Goal: Transaction & Acquisition: Purchase product/service

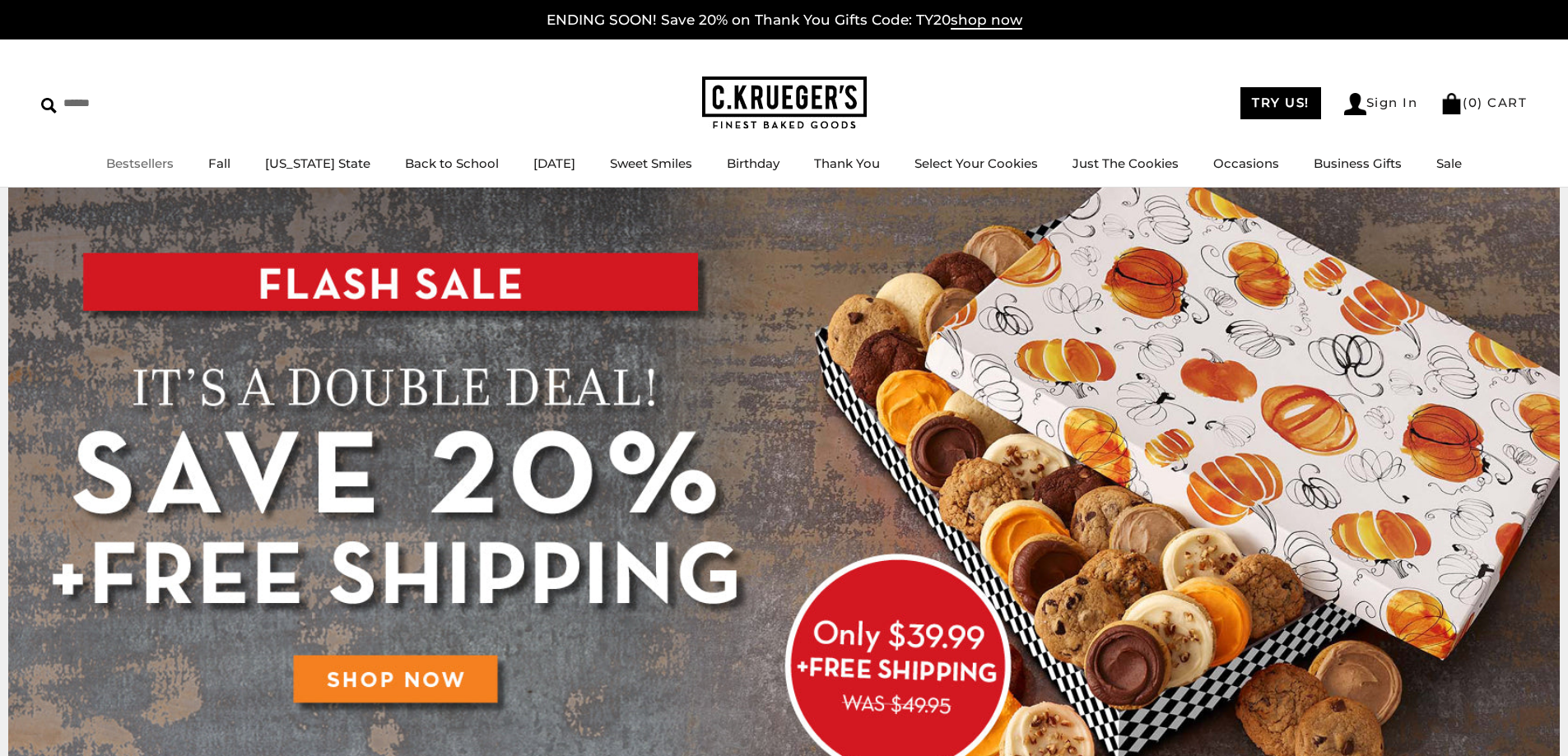
click at [167, 169] on link "Bestsellers" at bounding box center [140, 164] width 67 height 16
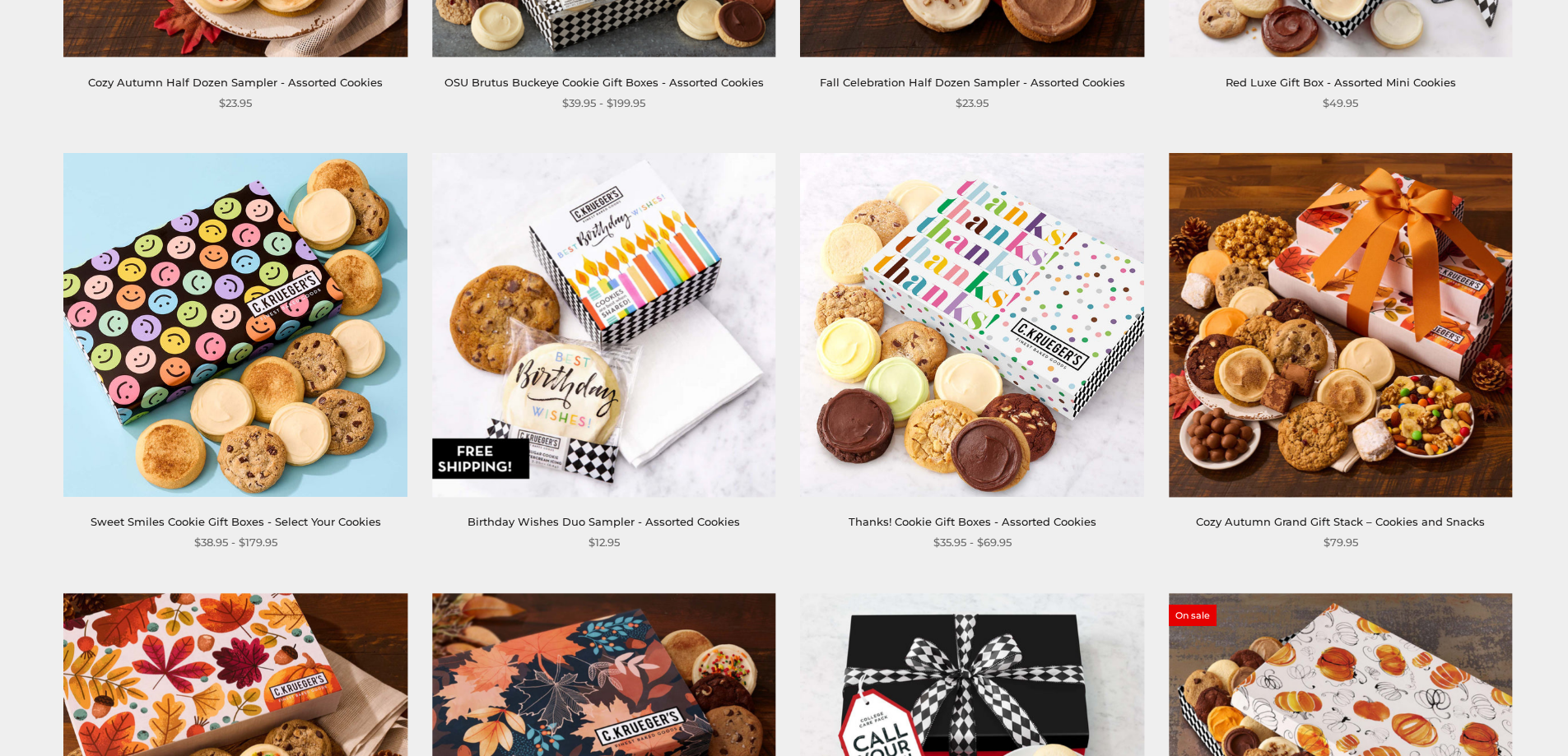
scroll to position [2646, 0]
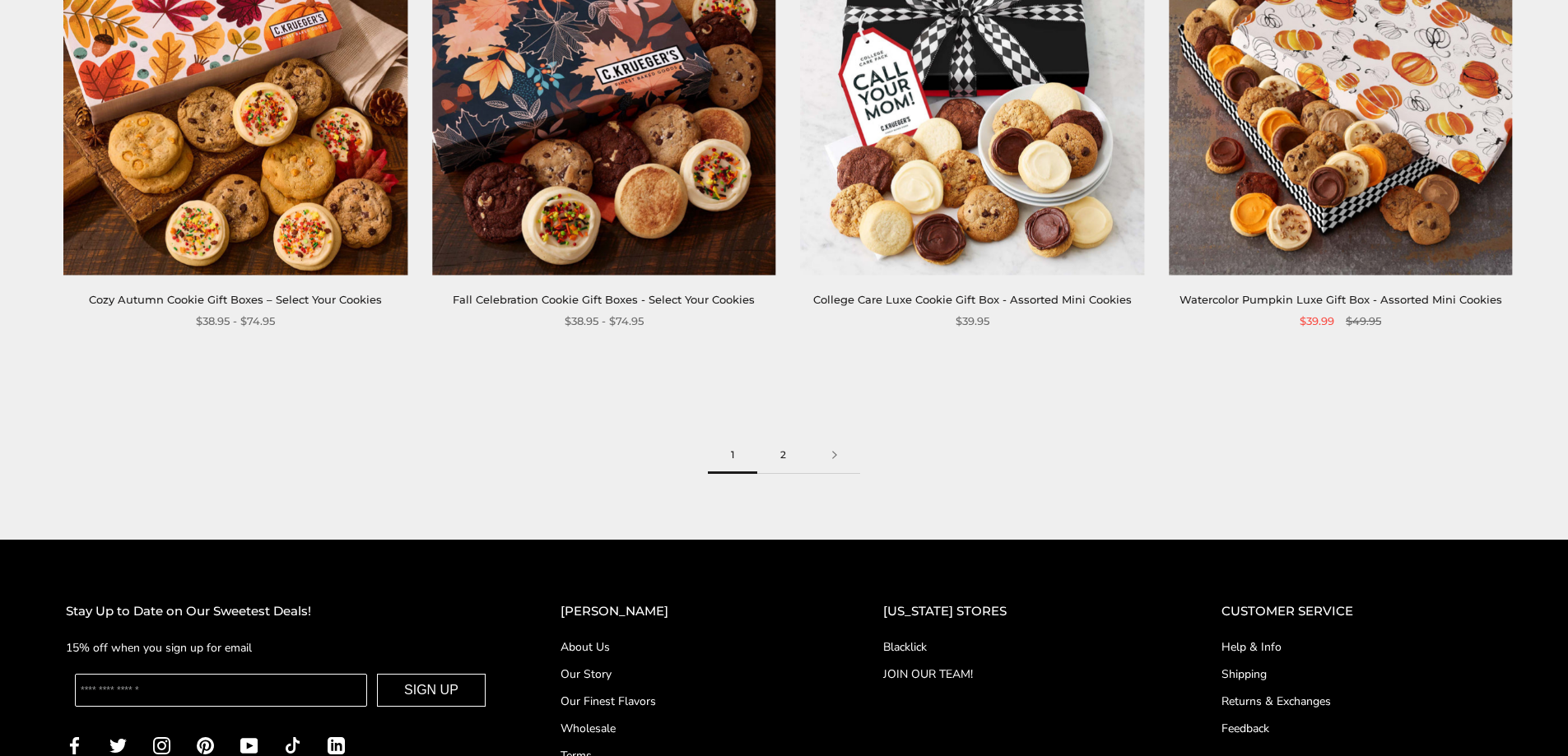
click at [774, 458] on link "2" at bounding box center [783, 455] width 52 height 37
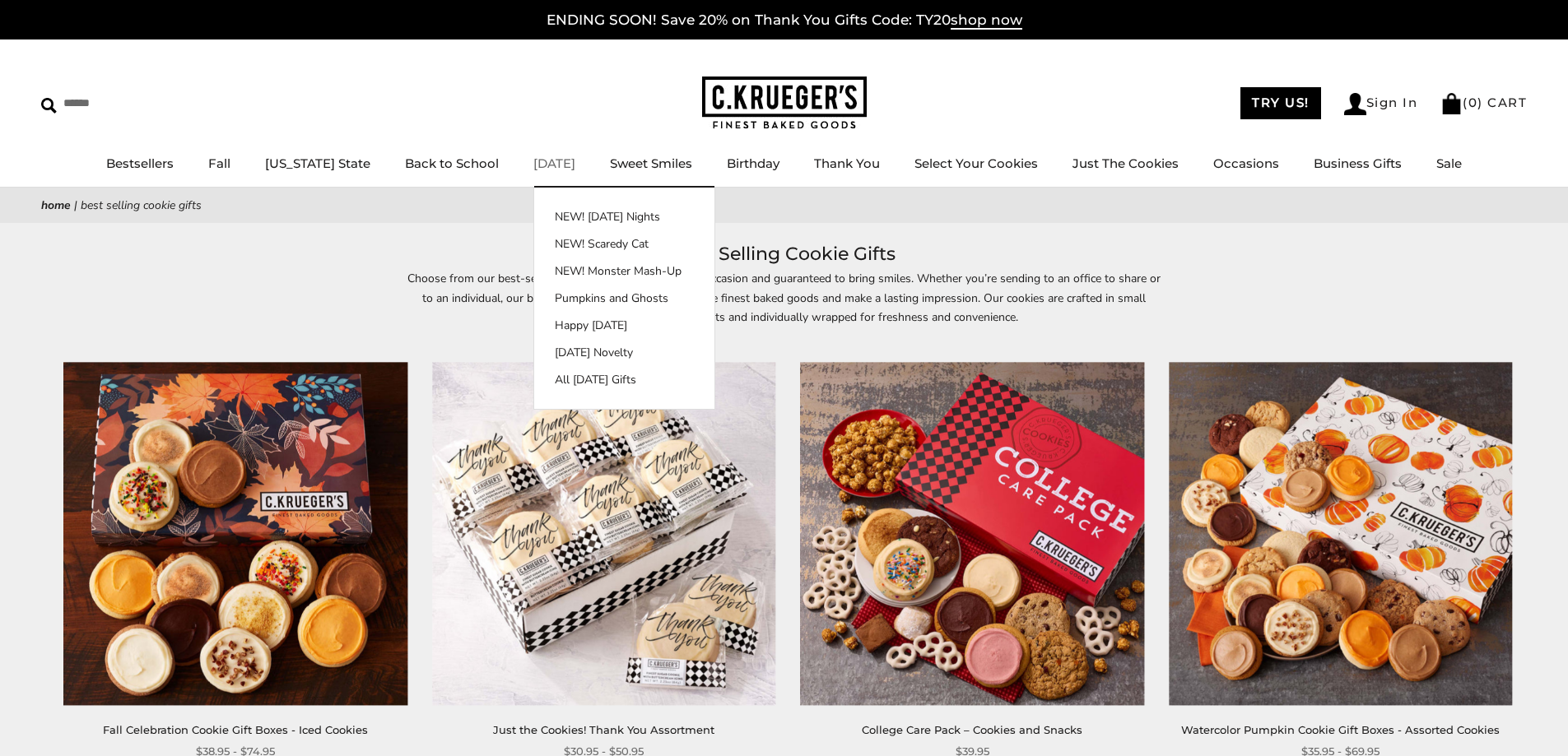
click at [534, 158] on link "[DATE]" at bounding box center [554, 164] width 42 height 16
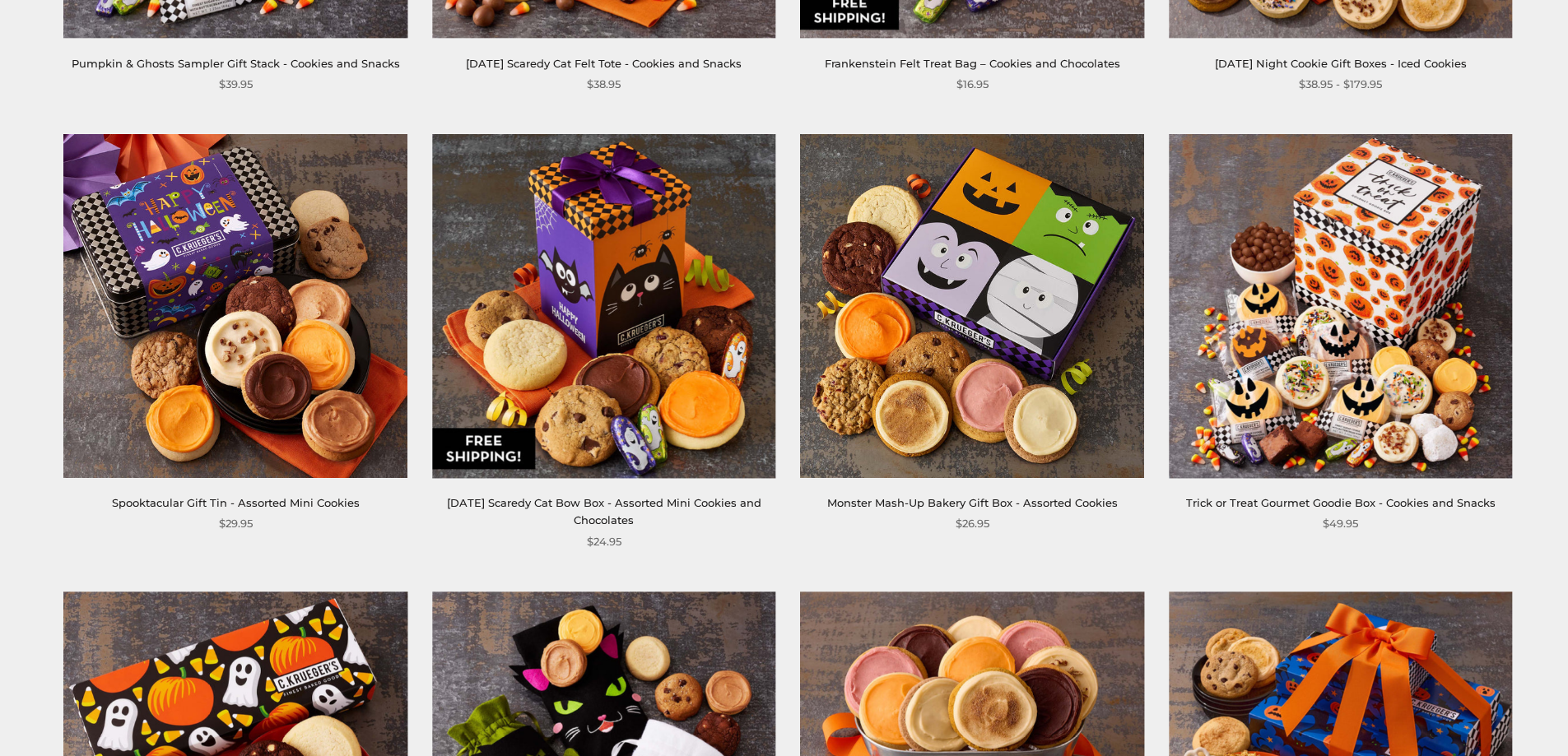
scroll to position [2646, 0]
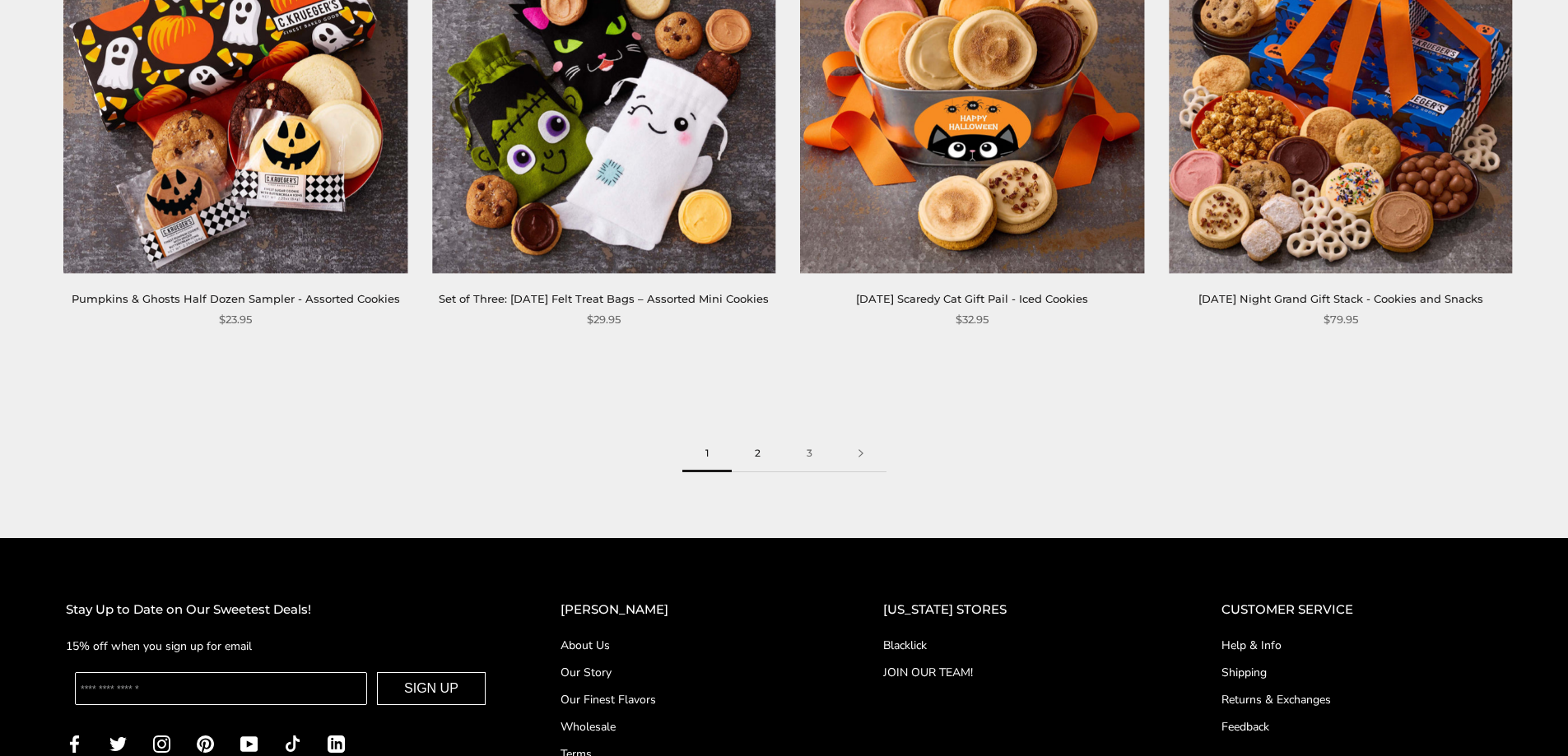
click at [754, 472] on link "2" at bounding box center [757, 454] width 52 height 37
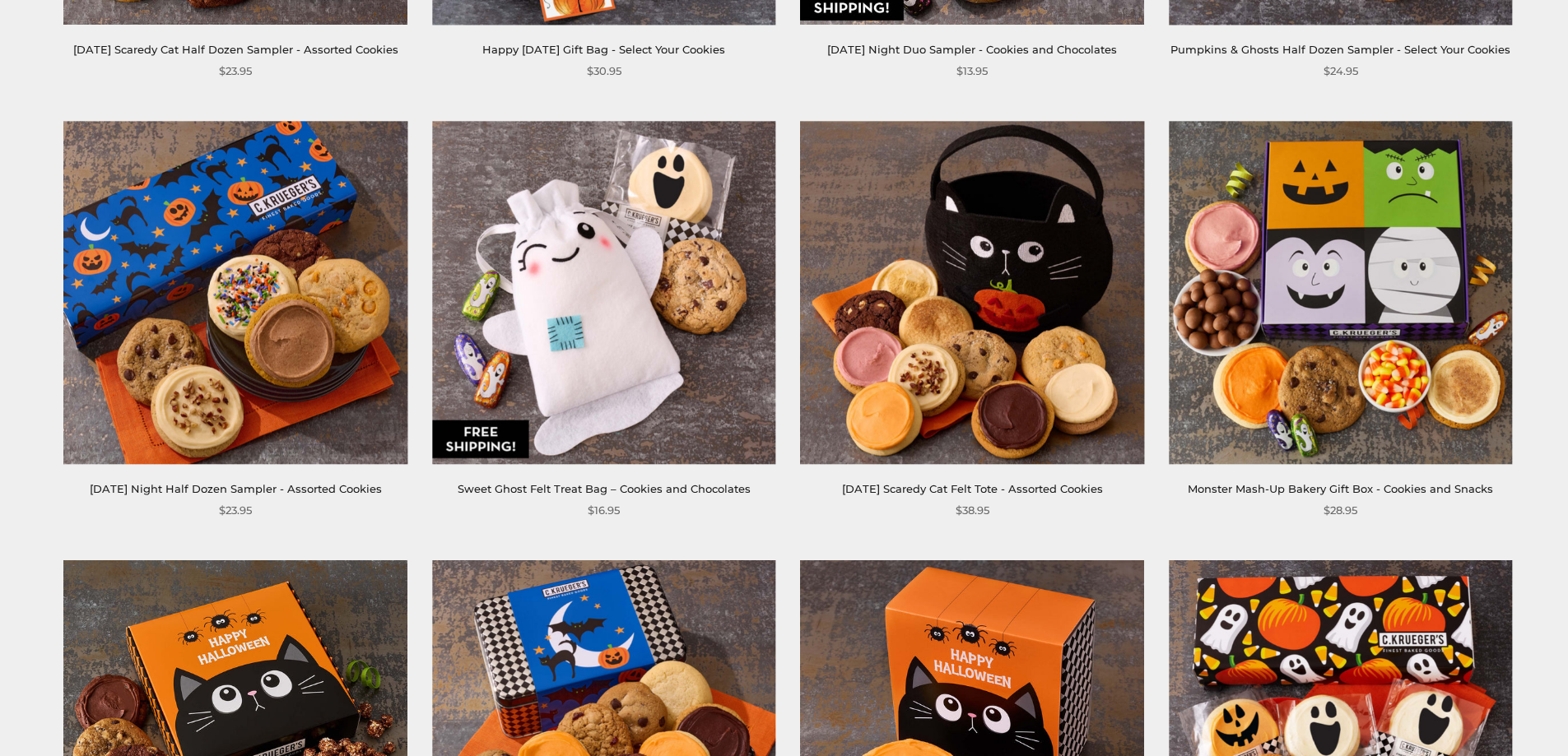
scroll to position [1323, 0]
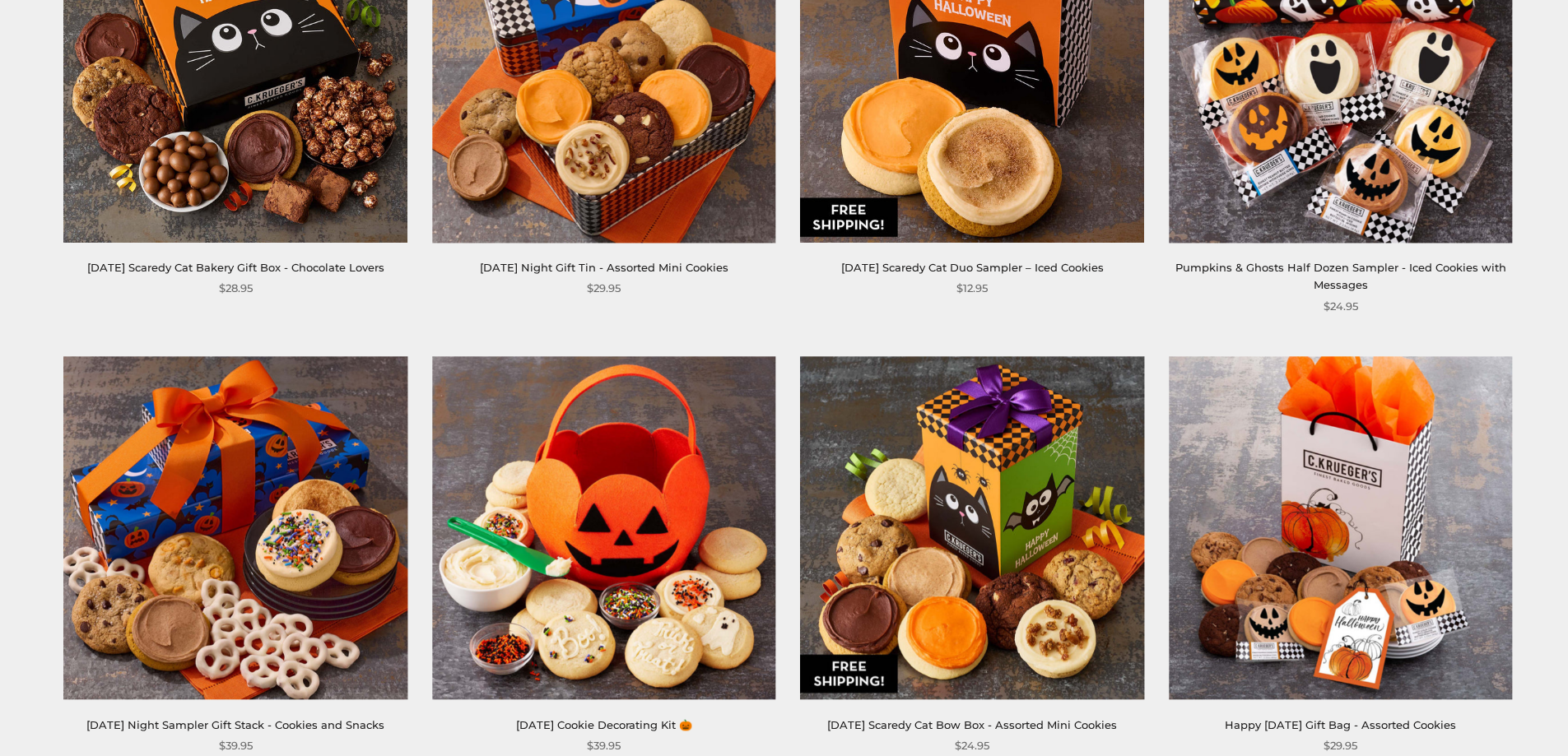
click at [1558, 609] on section "**********" at bounding box center [784, 398] width 1568 height 2963
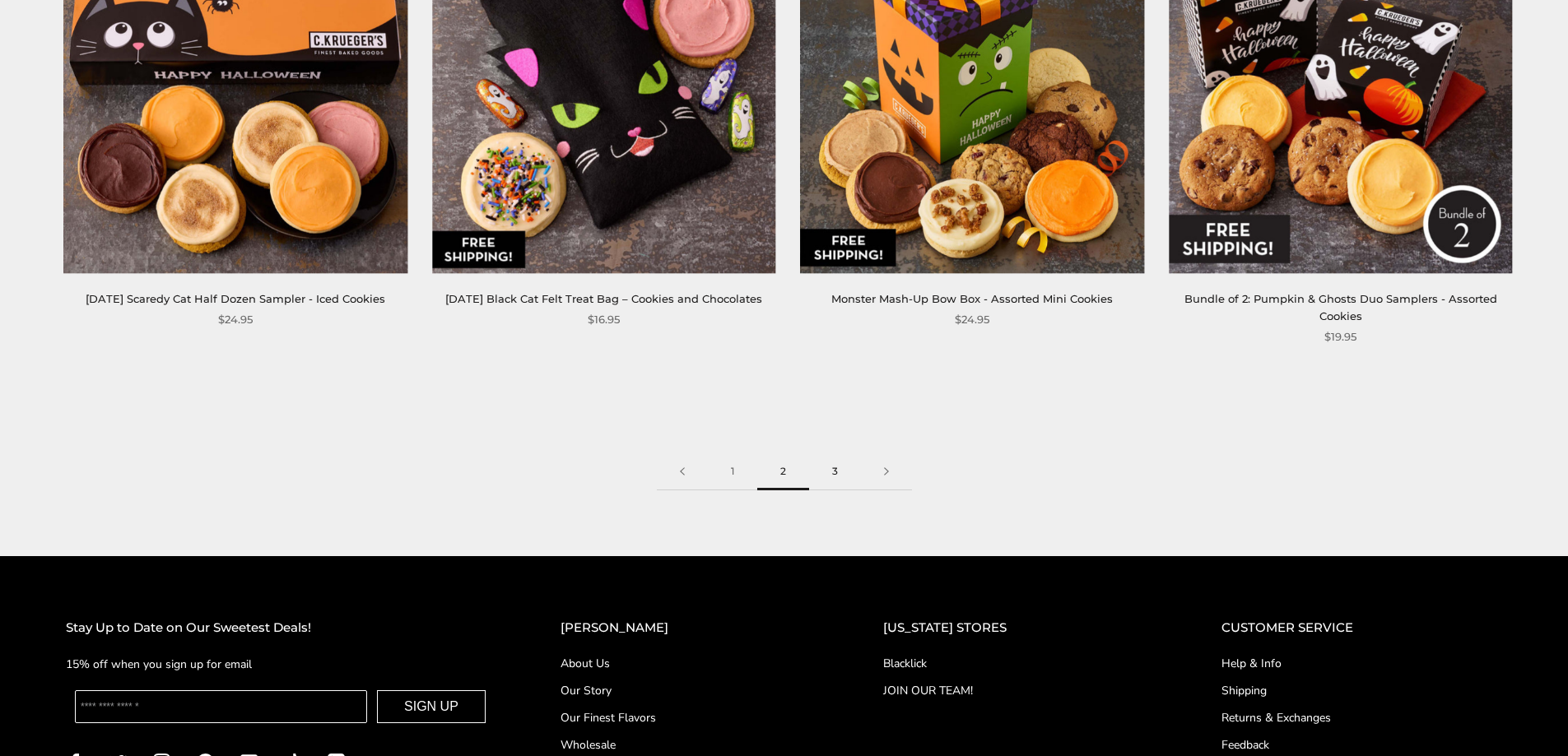
click at [839, 455] on link "3" at bounding box center [834, 472] width 52 height 37
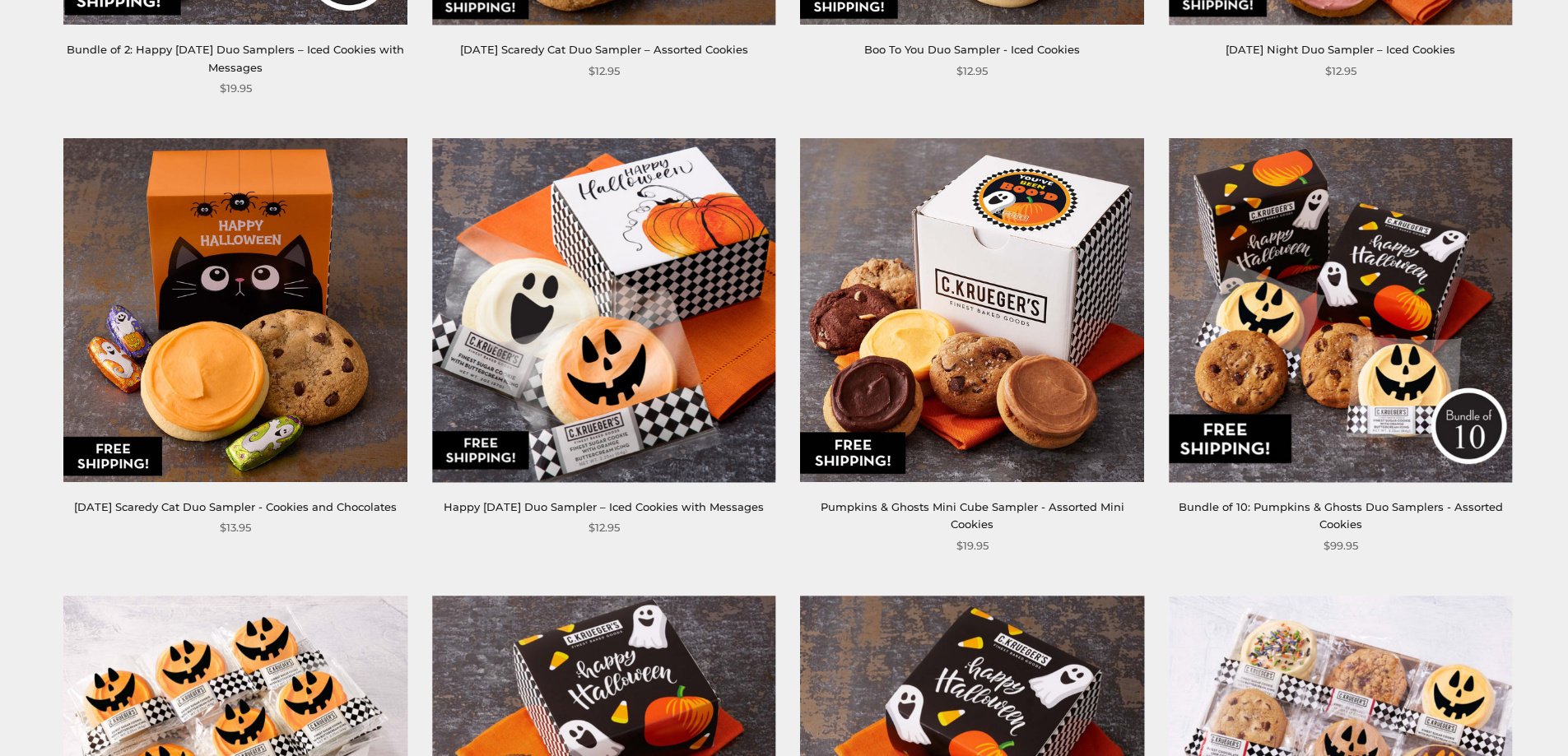
scroll to position [1323, 0]
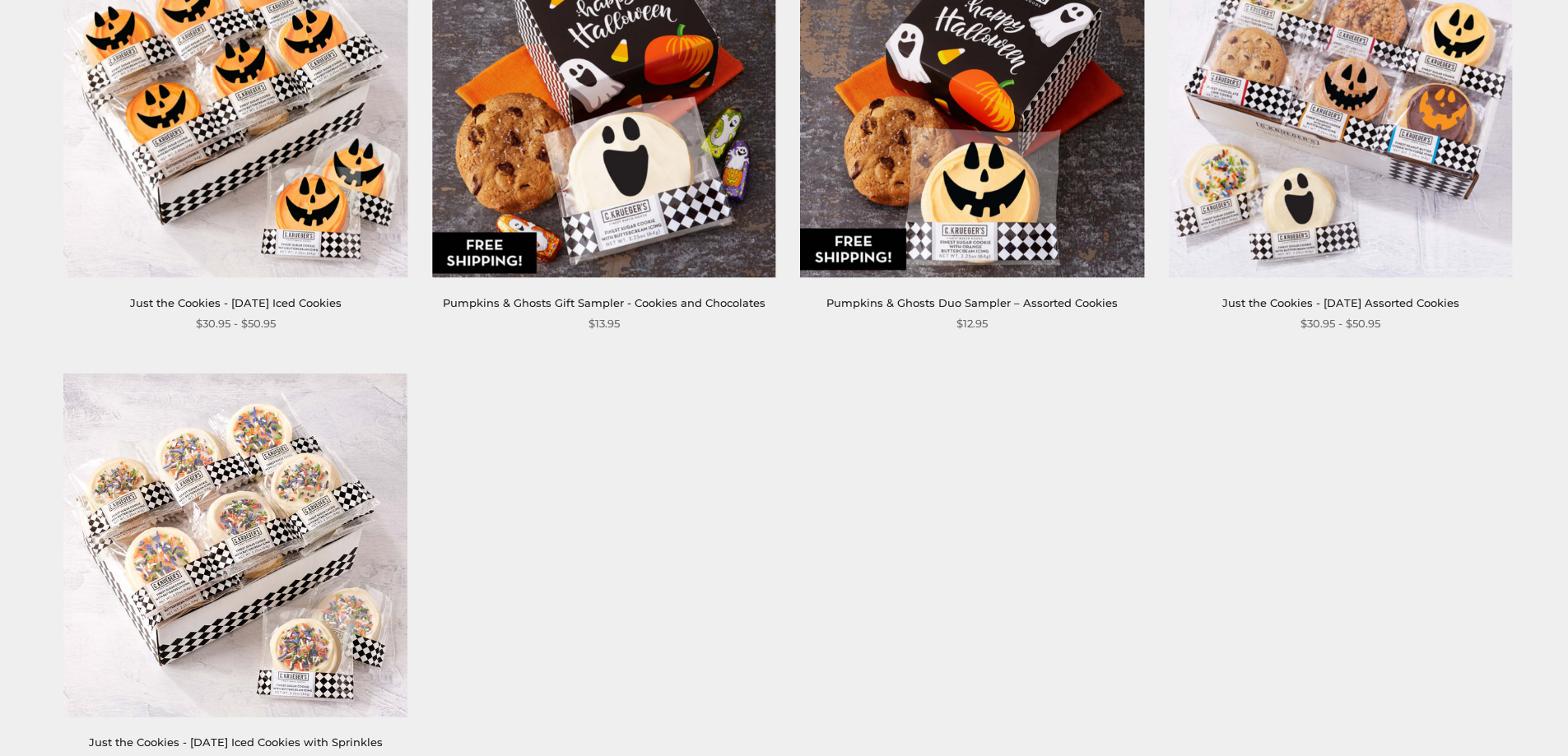
drag, startPoint x: 1553, startPoint y: 604, endPoint x: 1541, endPoint y: 597, distance: 13.9
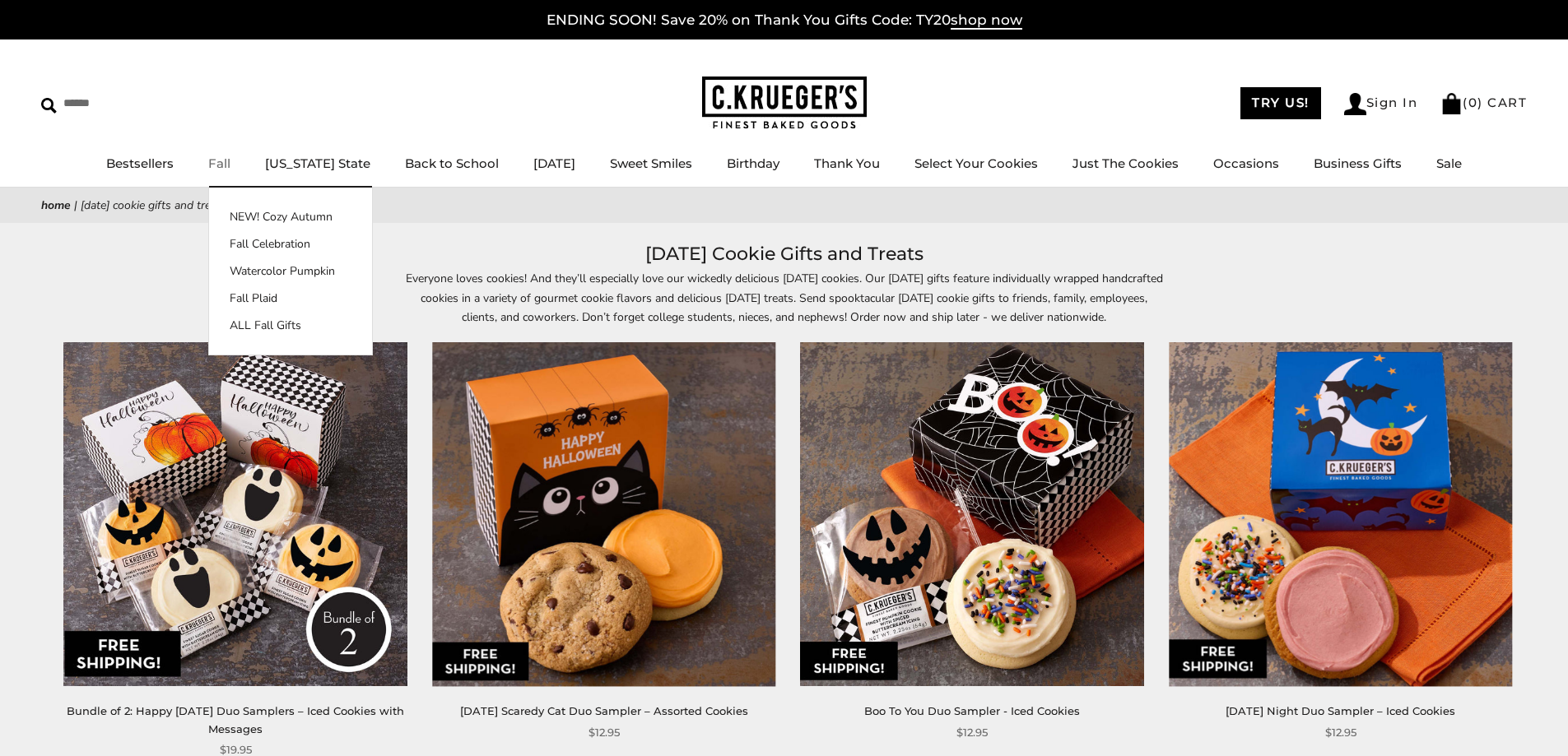
click at [227, 167] on link "Fall" at bounding box center [219, 164] width 23 height 16
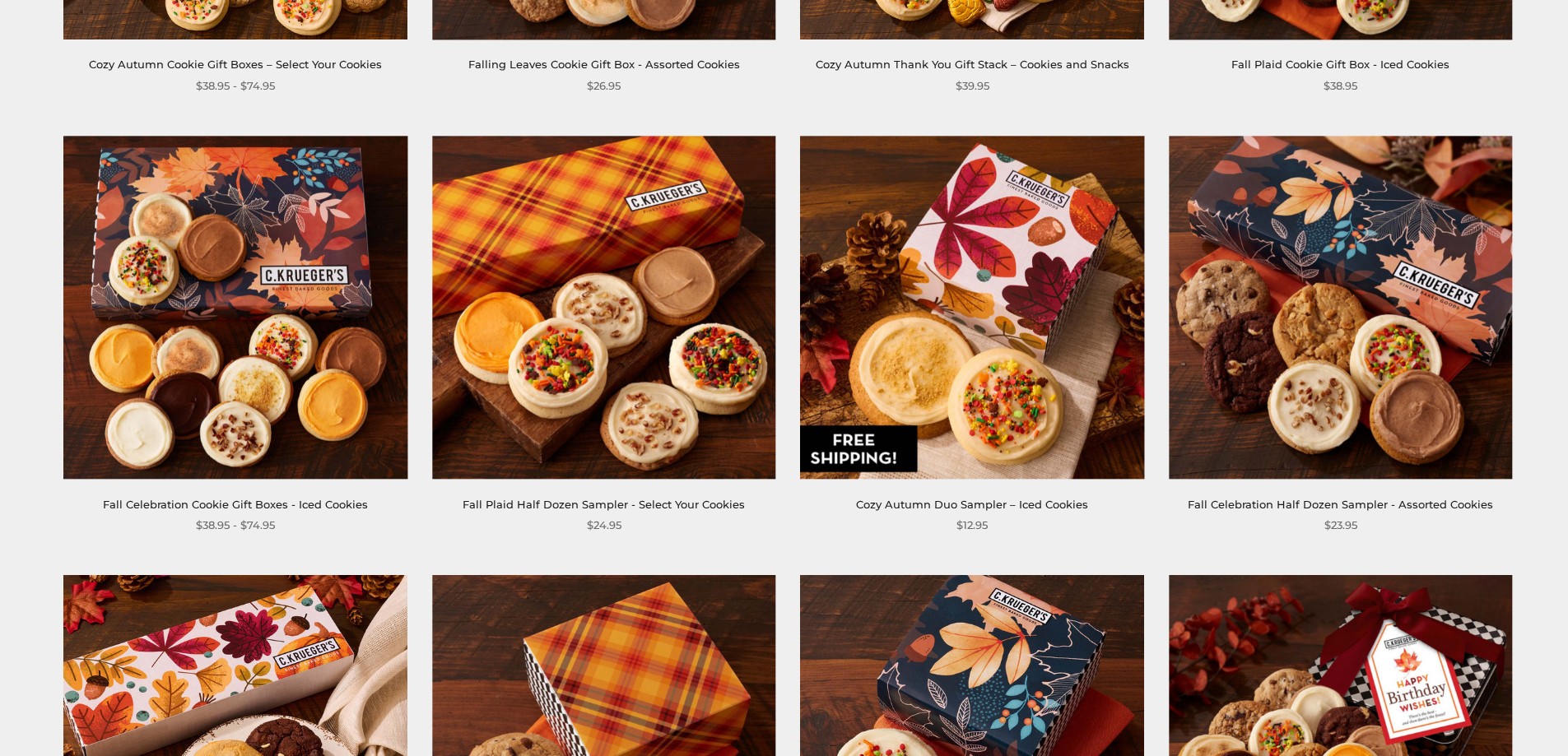
scroll to position [2646, 0]
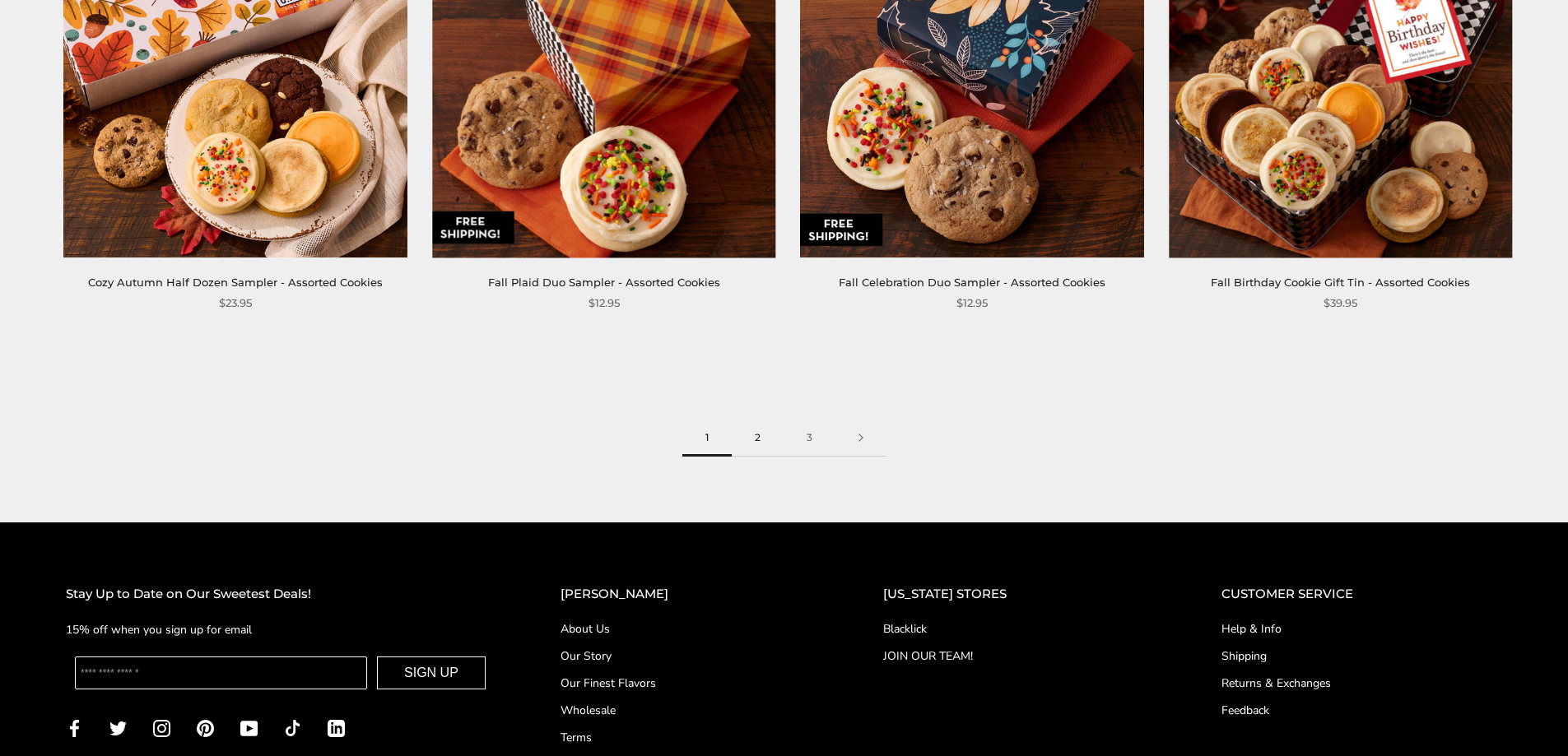
click at [762, 446] on link "2" at bounding box center [757, 439] width 52 height 37
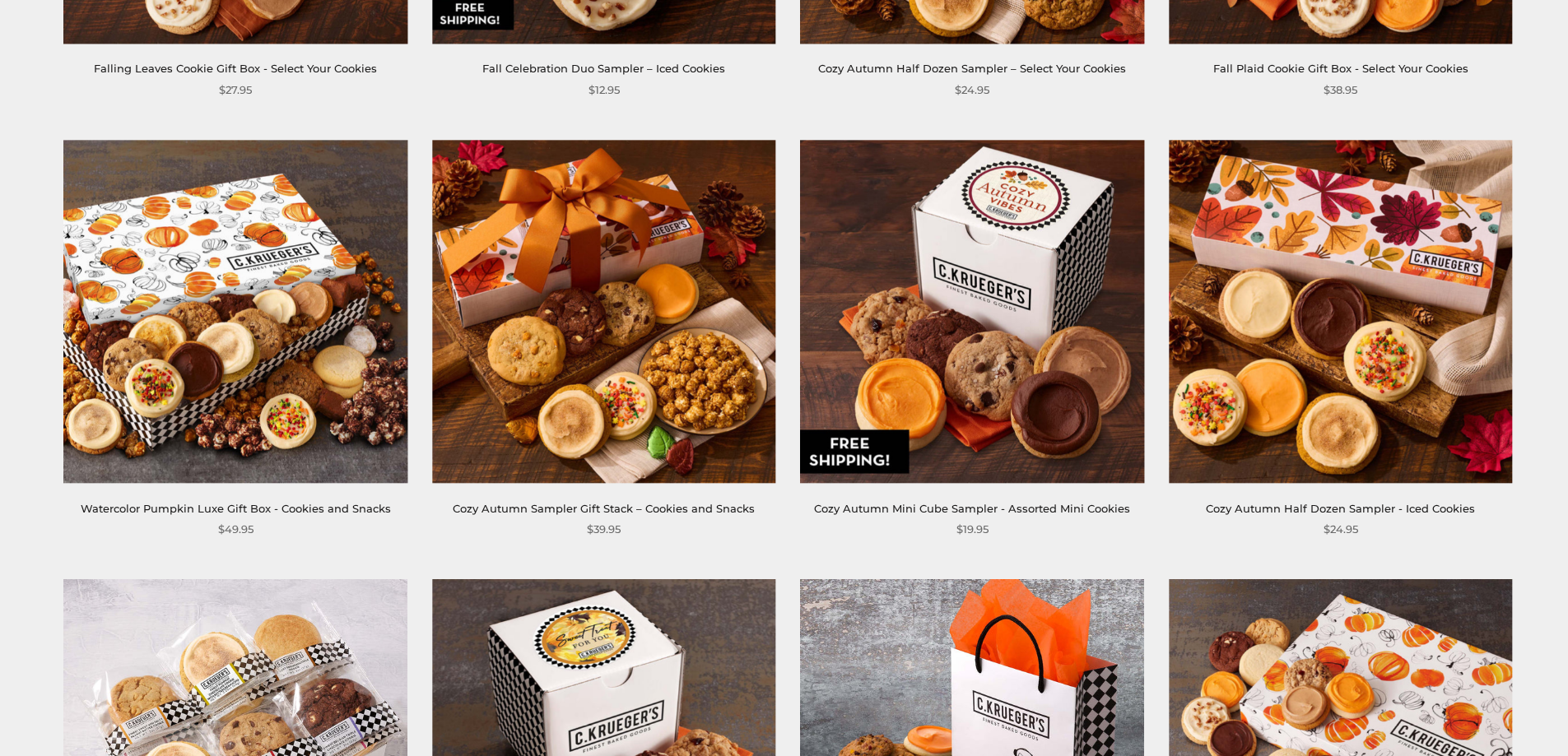
scroll to position [1323, 0]
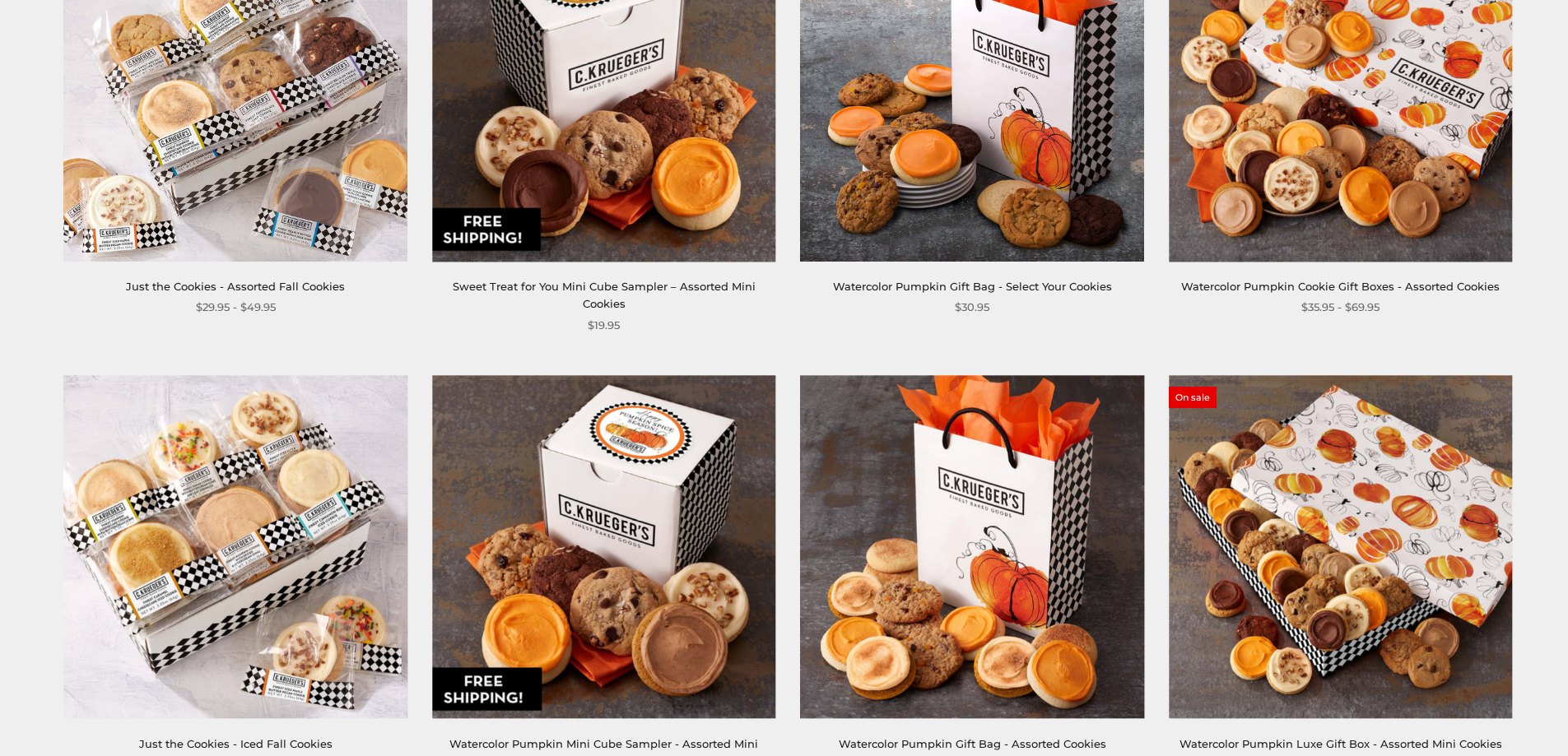
click at [1561, 589] on section "**********" at bounding box center [784, 407] width 1568 height 2982
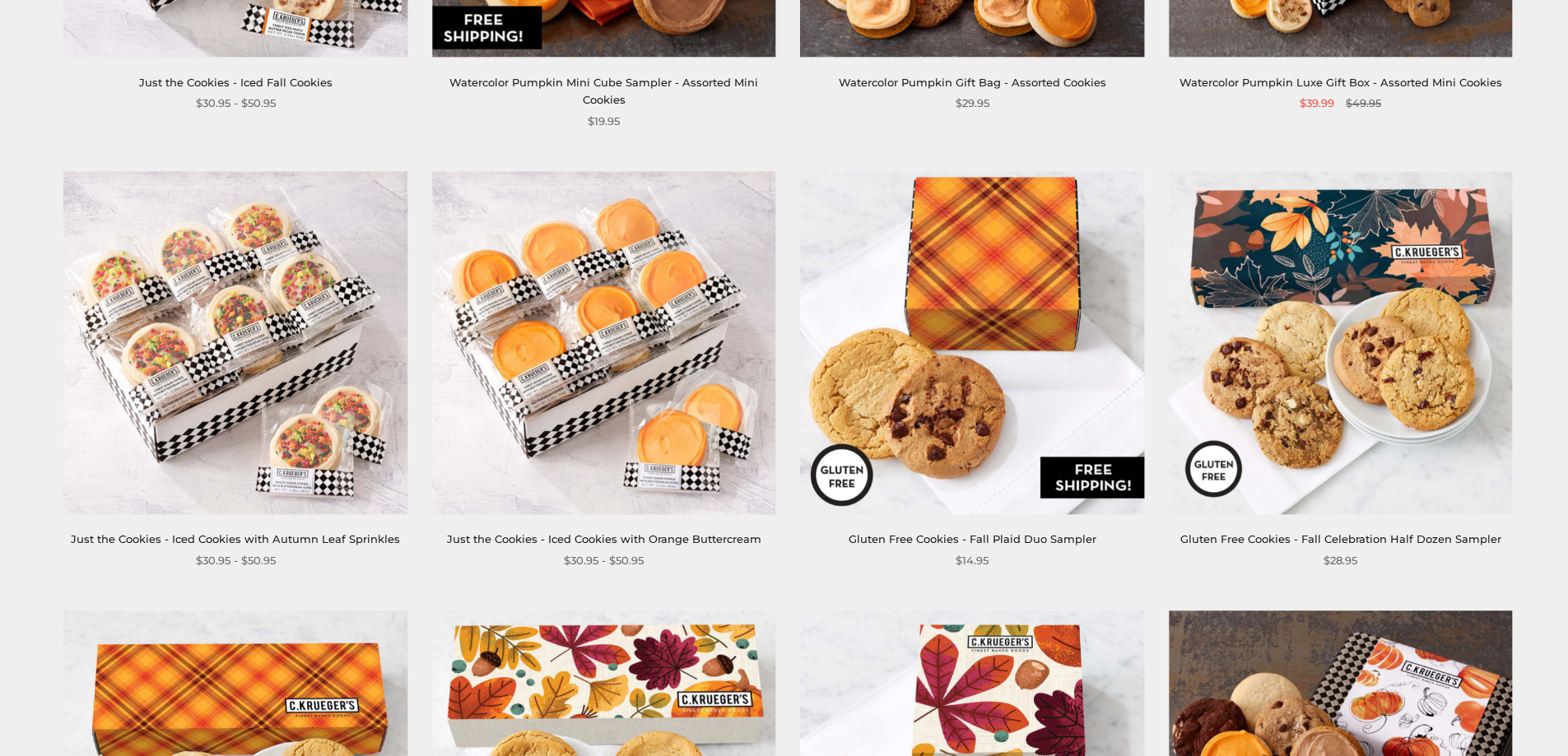
scroll to position [2646, 0]
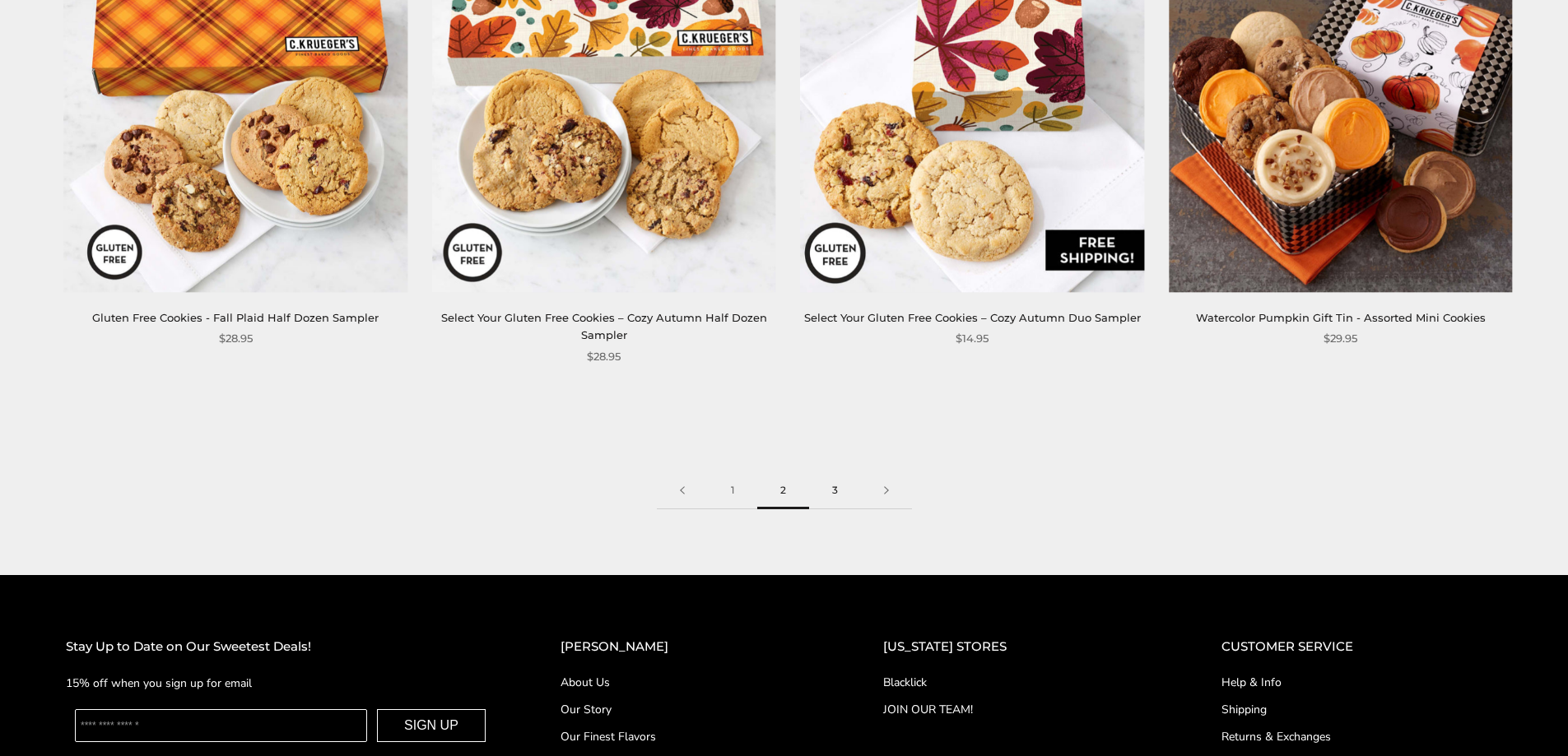
click at [843, 474] on link "3" at bounding box center [834, 491] width 52 height 37
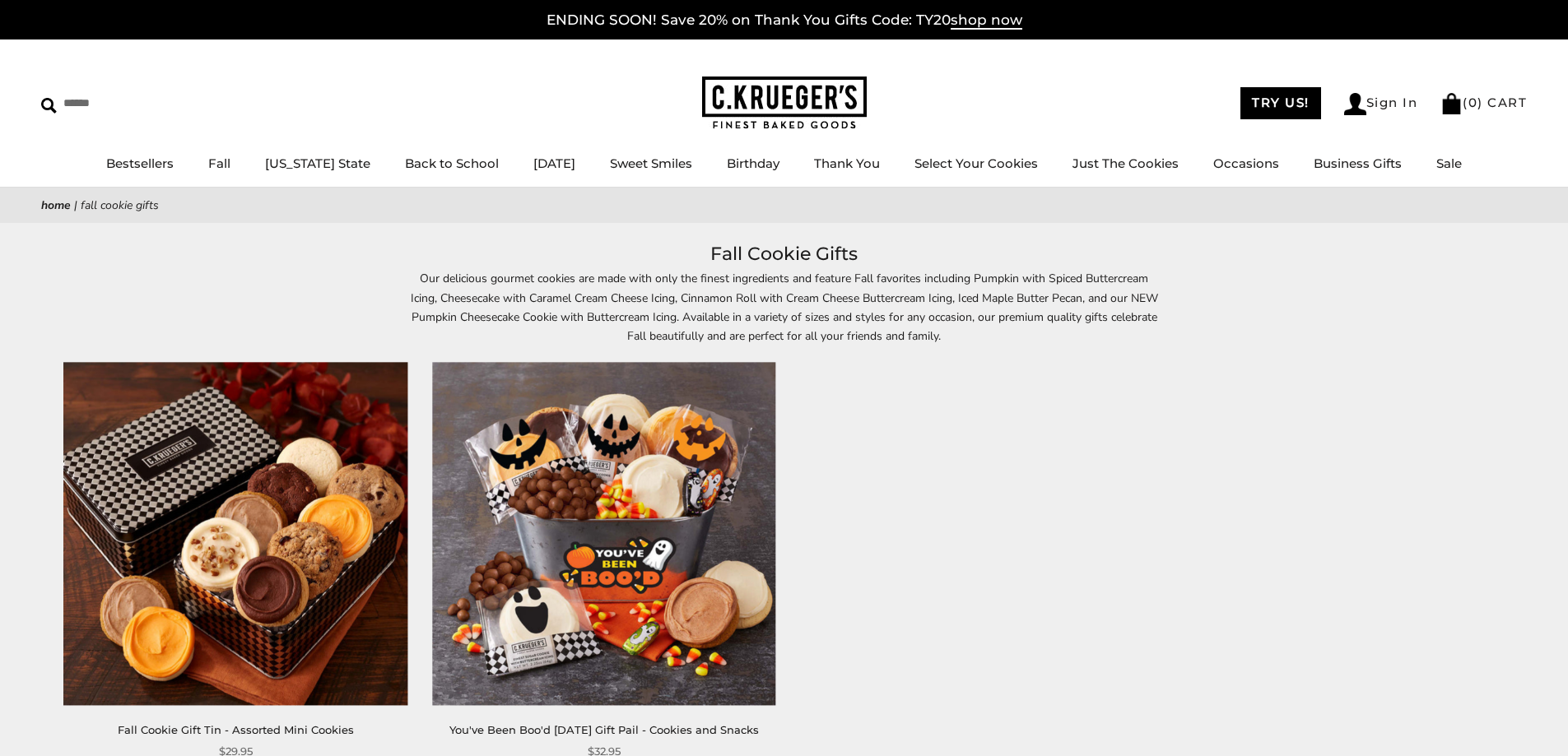
scroll to position [661, 0]
